Goal: Information Seeking & Learning: Check status

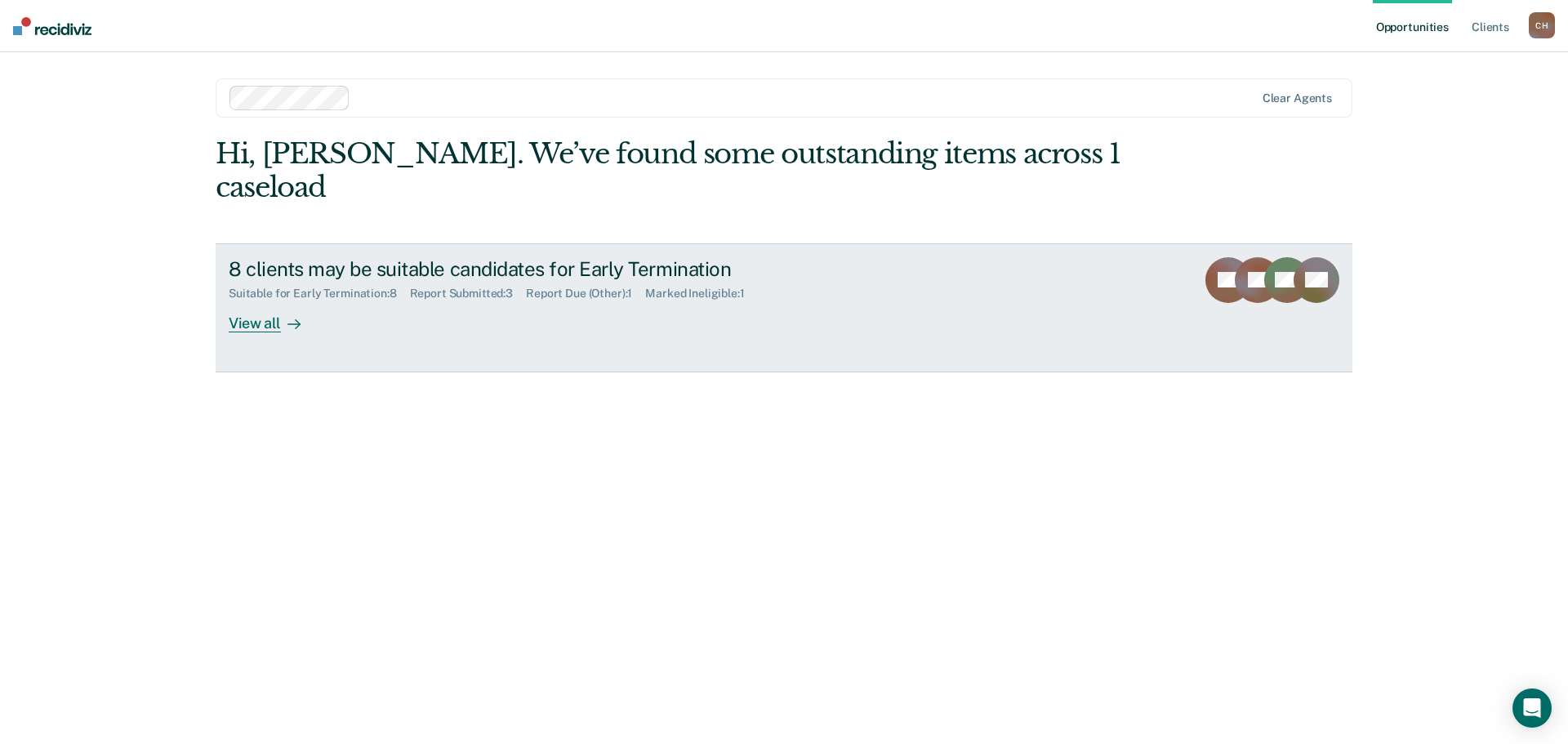
click at [252, 300] on div "View all" at bounding box center [274, 316] width 91 height 32
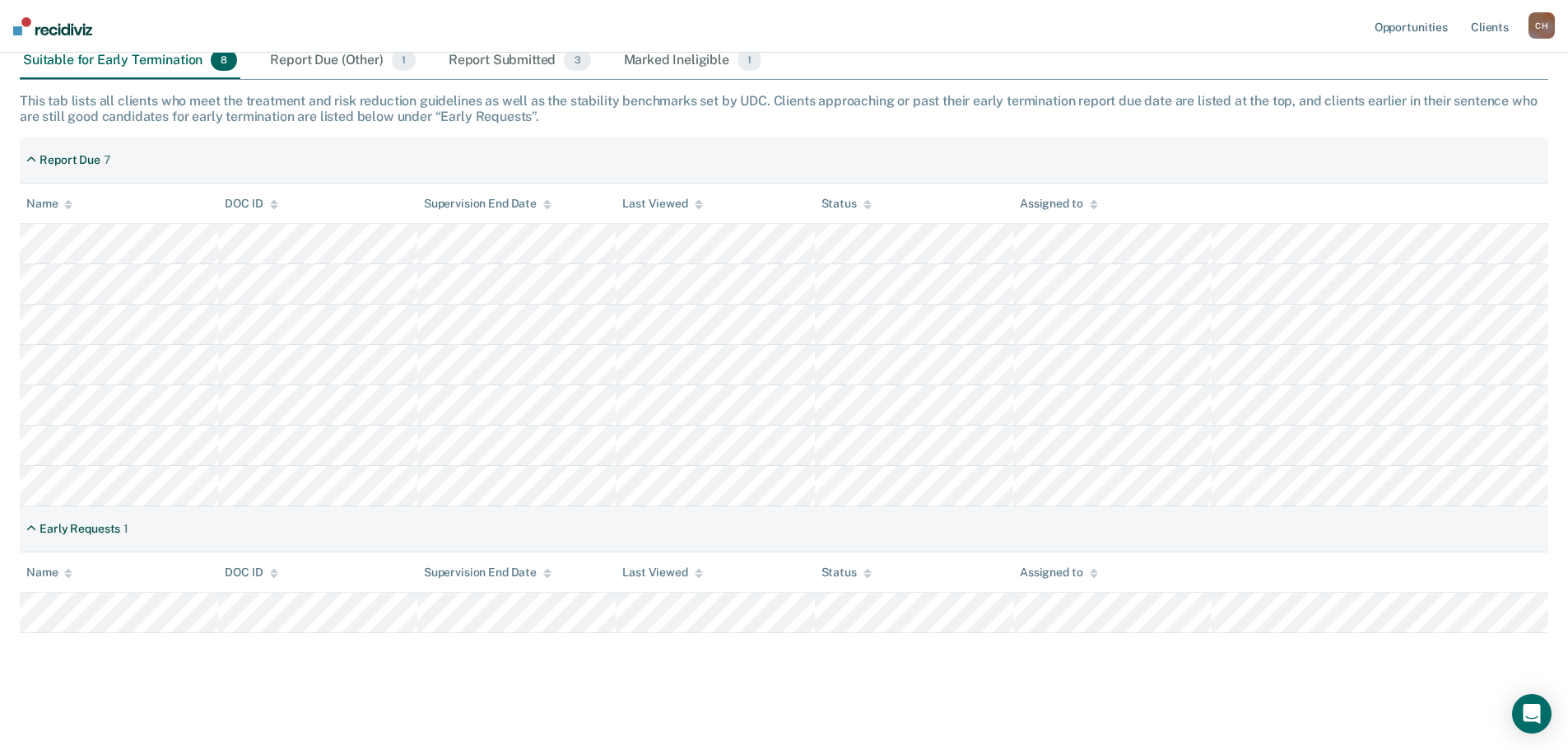
scroll to position [239, 0]
